Goal: Task Accomplishment & Management: Complete application form

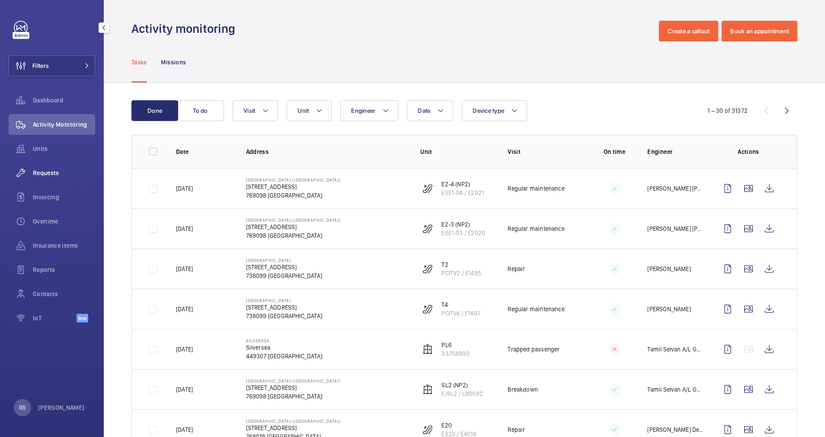
click at [44, 174] on span "Requests" at bounding box center [64, 173] width 62 height 9
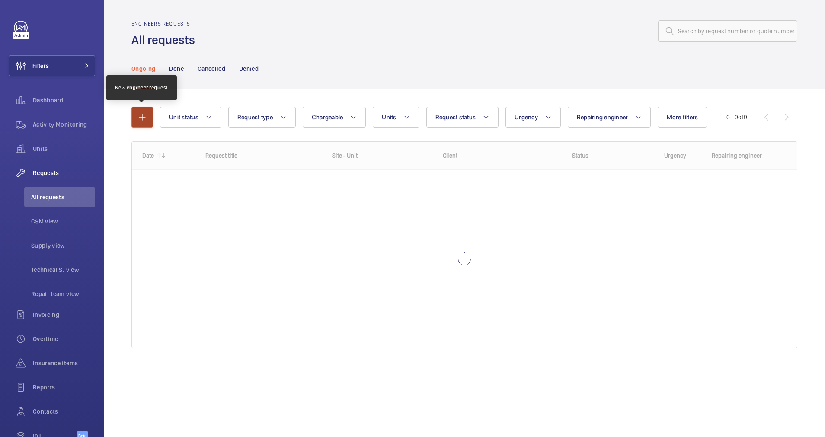
click at [152, 119] on button "button" at bounding box center [142, 117] width 22 height 21
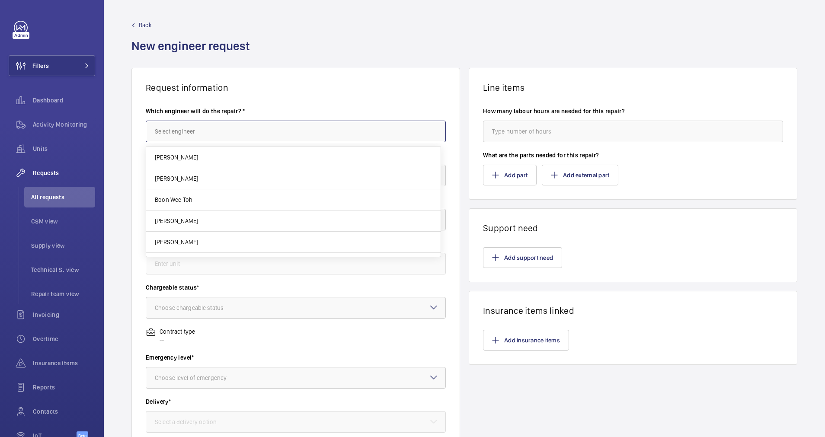
click at [201, 126] on input "text" at bounding box center [296, 132] width 300 height 22
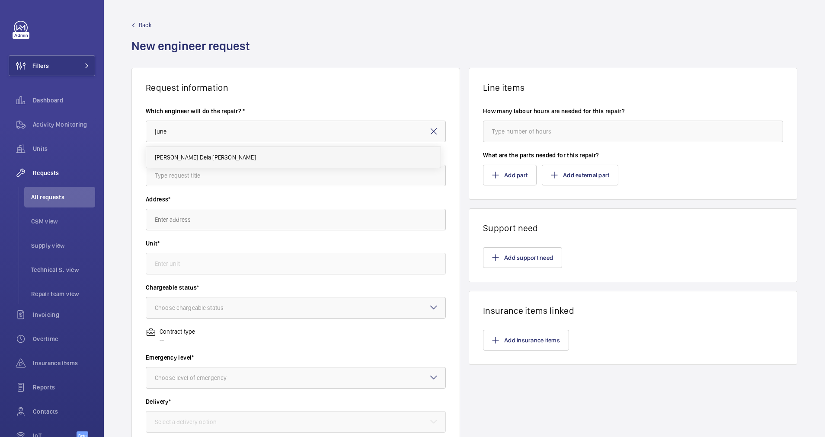
click at [189, 151] on mat-option "[PERSON_NAME] Dela [PERSON_NAME]" at bounding box center [293, 157] width 294 height 21
type input "[PERSON_NAME] Dela [PERSON_NAME]"
click at [178, 181] on input "text" at bounding box center [296, 176] width 300 height 22
type input "Contactor for Escalator"
click at [221, 228] on input "text" at bounding box center [296, 220] width 300 height 22
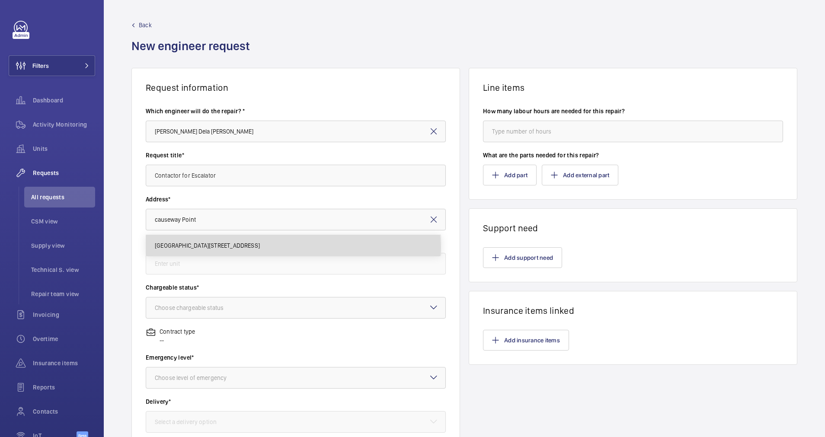
click at [246, 248] on span "[GEOGRAPHIC_DATA][STREET_ADDRESS]" at bounding box center [207, 245] width 105 height 9
type input "[GEOGRAPHIC_DATA][STREET_ADDRESS]"
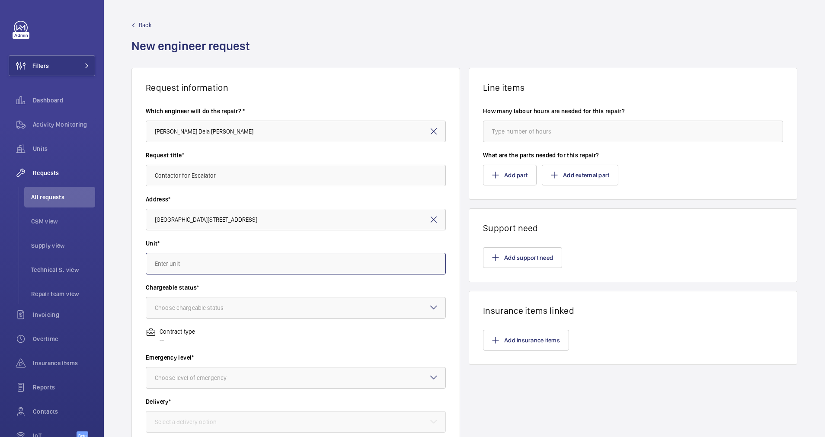
click at [229, 262] on input "text" at bounding box center [296, 264] width 300 height 22
click at [163, 291] on span "ESB4 / E1475 - ESB4" at bounding box center [181, 289] width 53 height 9
type input "ESB4 / E1475 - ESB4"
click at [182, 304] on div "Choose chargeable status" at bounding box center [200, 308] width 90 height 9
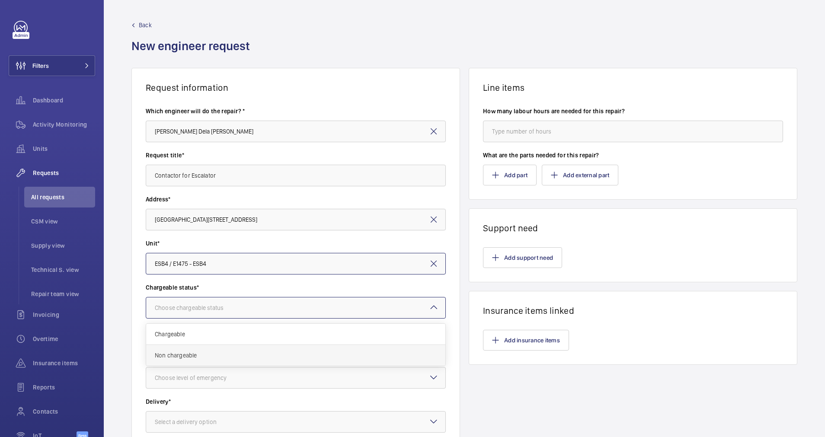
click at [195, 357] on span "Non chargeable" at bounding box center [296, 355] width 282 height 9
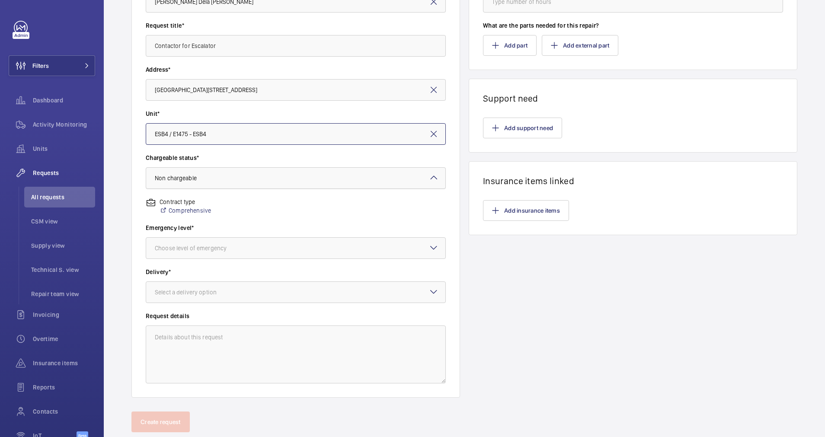
scroll to position [153, 0]
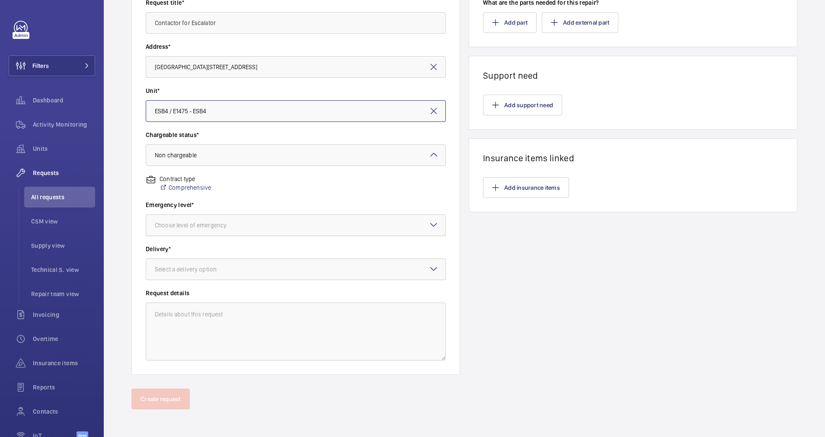
click at [228, 232] on div at bounding box center [295, 225] width 299 height 21
click at [195, 274] on span "This week" at bounding box center [296, 273] width 282 height 9
click at [224, 270] on div "Select a delivery option" at bounding box center [196, 269] width 83 height 9
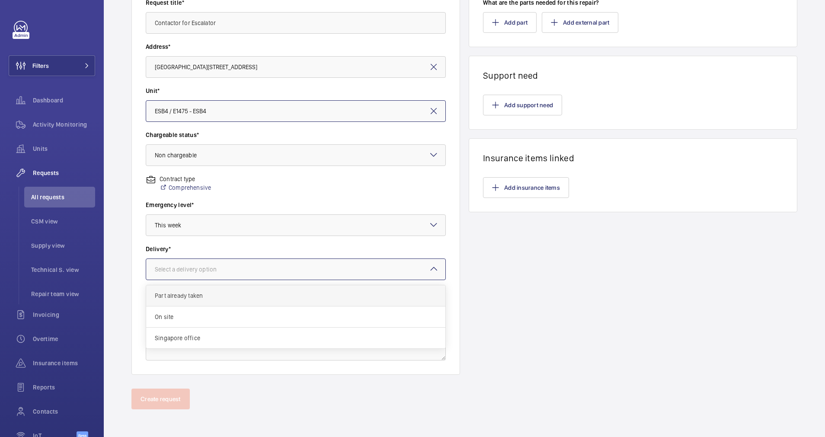
click at [208, 295] on span "Part already taken" at bounding box center [296, 295] width 282 height 9
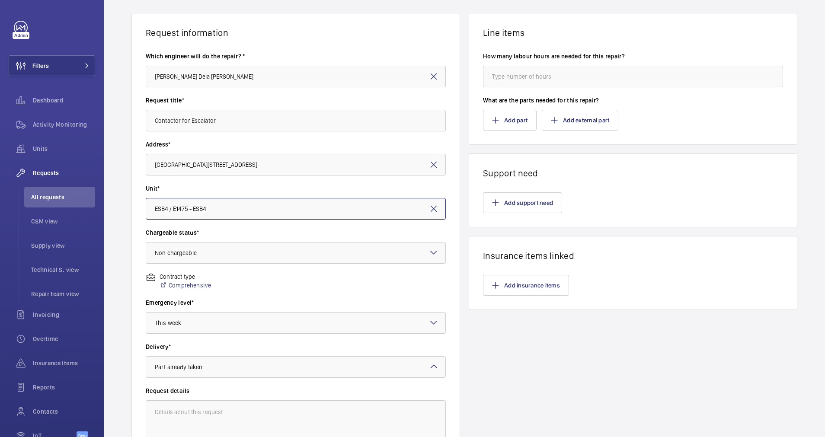
scroll to position [0, 0]
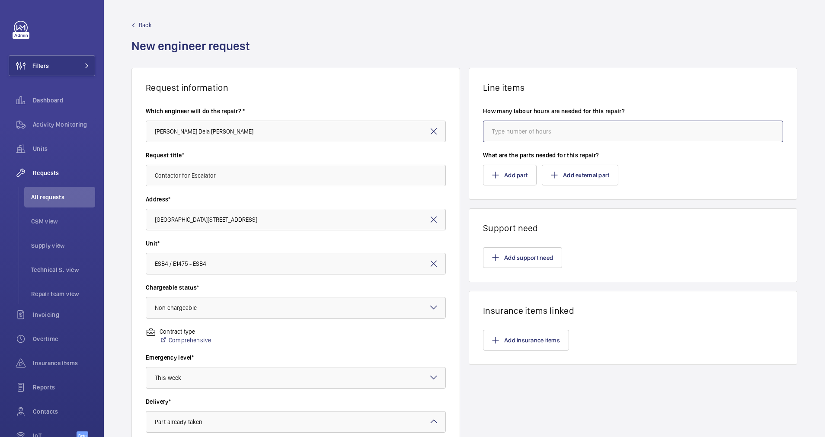
click at [554, 128] on input "number" at bounding box center [633, 132] width 300 height 22
type input "2"
click at [505, 172] on button "Add part" at bounding box center [510, 175] width 54 height 21
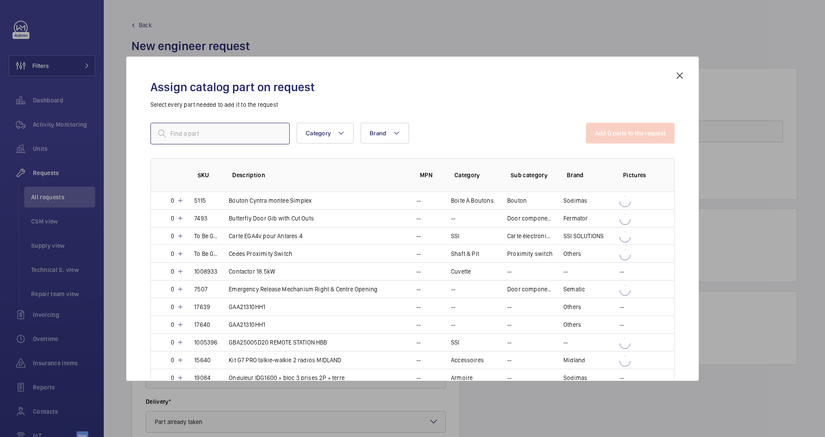
click at [197, 125] on input "text" at bounding box center [219, 134] width 139 height 22
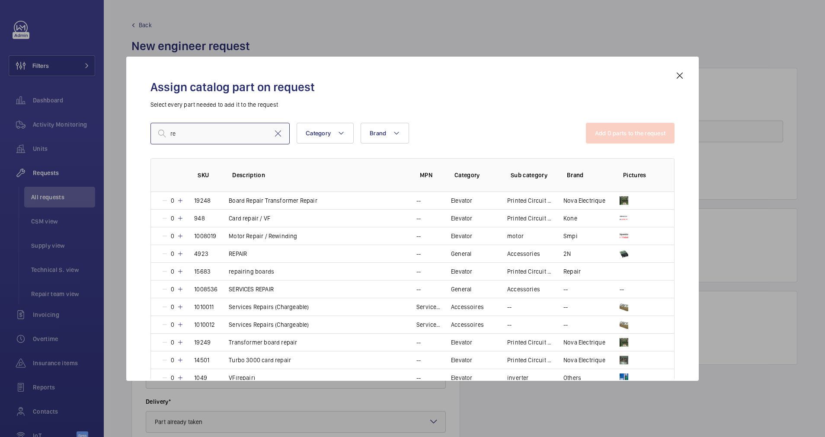
type input "r"
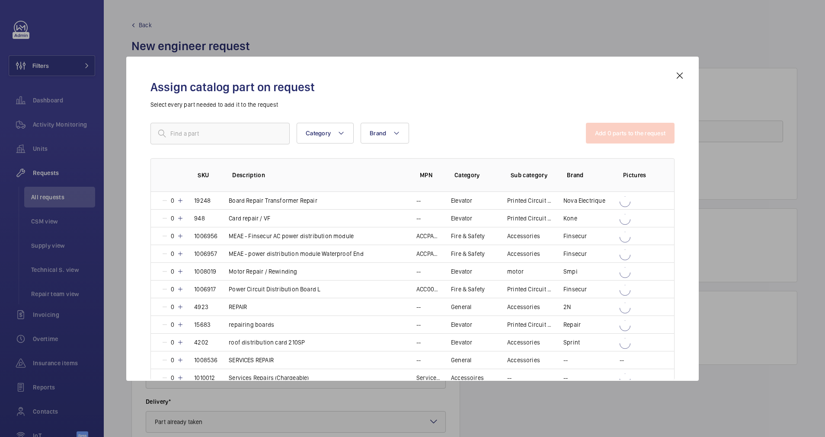
click at [608, 19] on div at bounding box center [412, 218] width 825 height 437
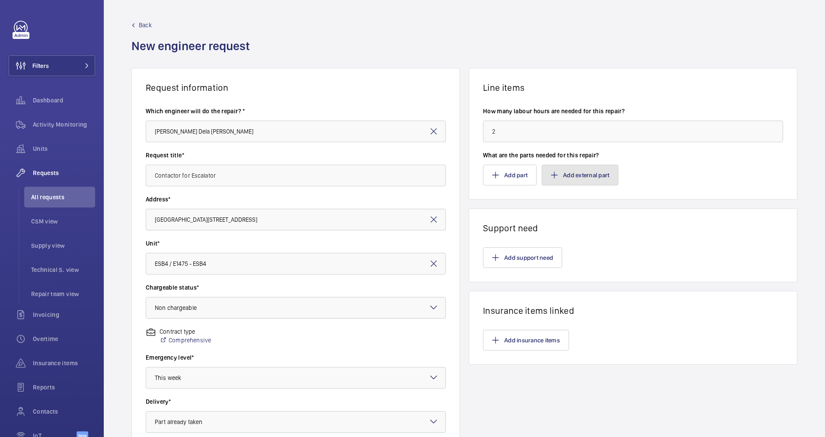
click at [575, 174] on button "Add external part" at bounding box center [580, 175] width 77 height 21
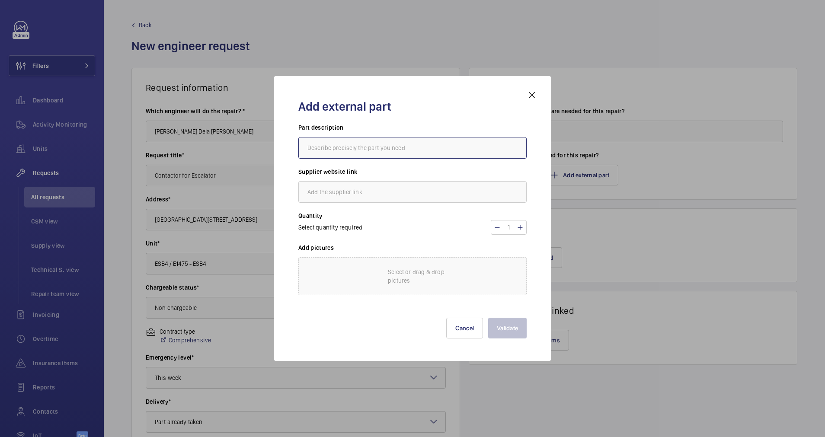
click at [370, 152] on input "text" at bounding box center [412, 148] width 228 height 22
type input "contactor"
click at [368, 197] on input "text" at bounding box center [412, 192] width 228 height 22
type input "l"
type input "[EMAIL_ADDRESS][DOMAIN_NAME]"
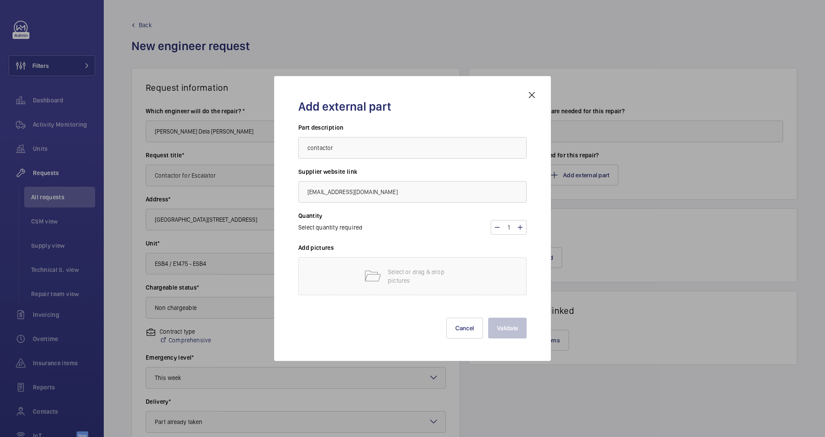
click at [393, 228] on div "Select quantity required 1" at bounding box center [412, 227] width 228 height 15
click at [372, 271] on mat-icon at bounding box center [372, 276] width 17 height 17
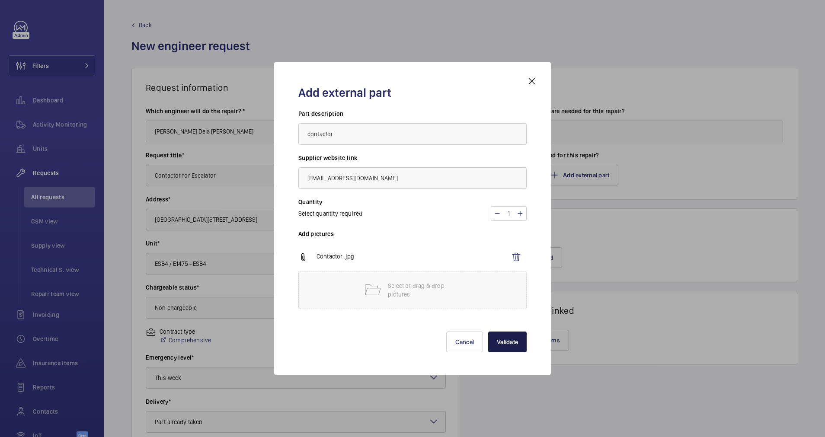
click at [518, 340] on button "Validate" at bounding box center [507, 342] width 38 height 21
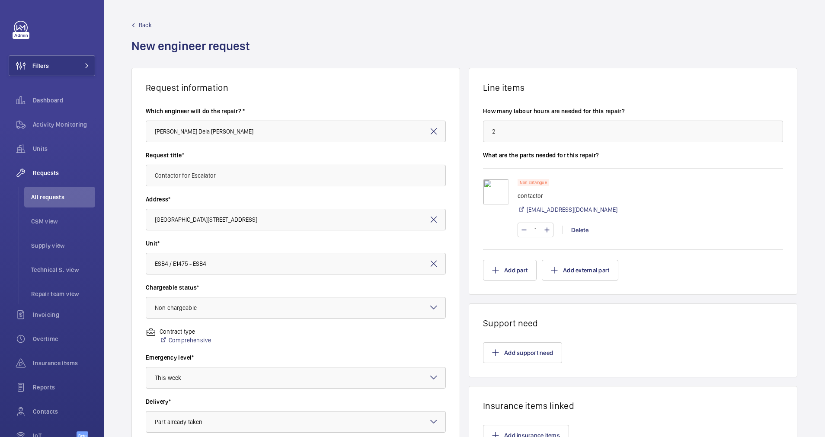
scroll to position [153, 0]
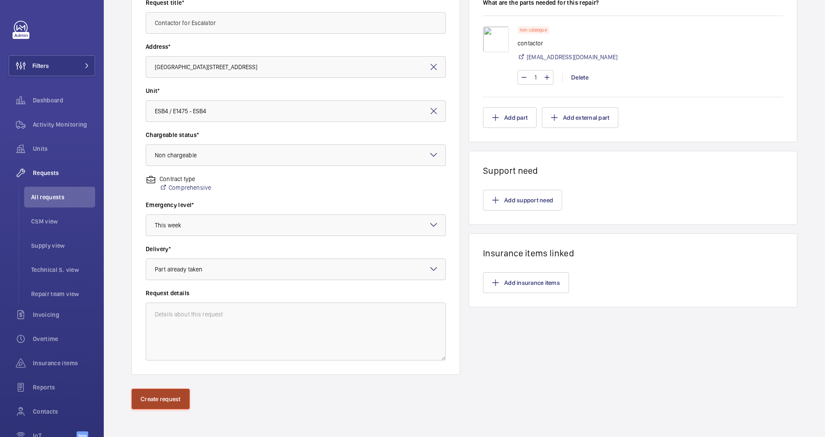
click at [164, 403] on button "Create request" at bounding box center [160, 399] width 58 height 21
